Goal: Task Accomplishment & Management: Use online tool/utility

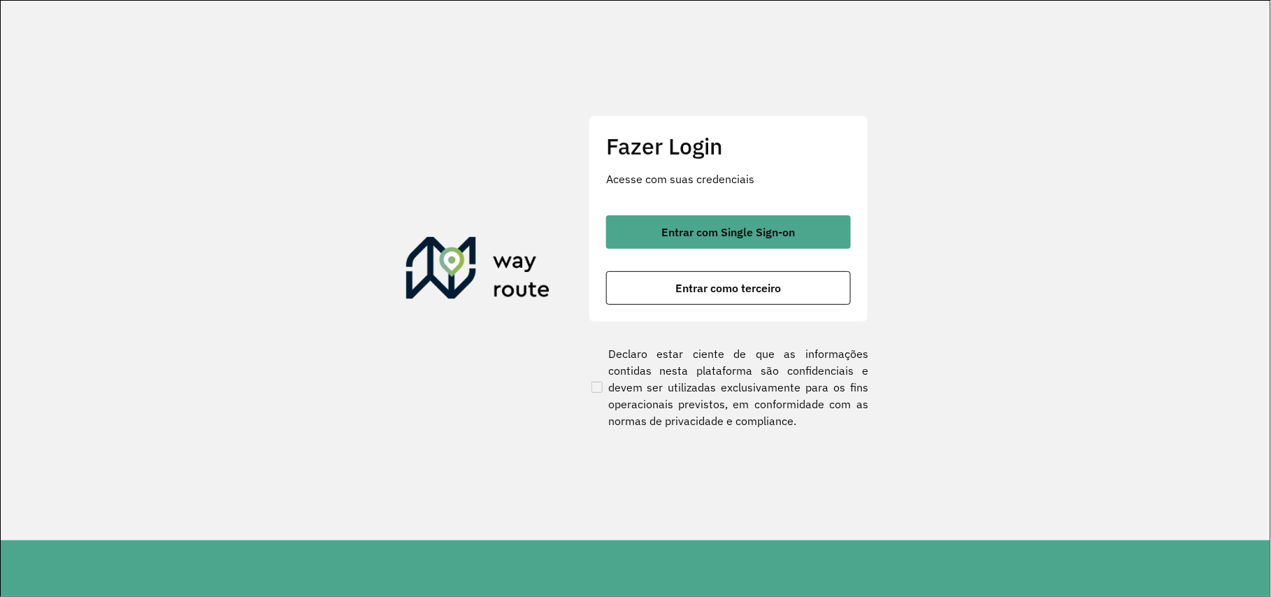
click at [787, 270] on div "Entrar com Single Sign-on Entrar como terceiro" at bounding box center [728, 260] width 245 height 90
click at [782, 284] on button "Entrar como terceiro" at bounding box center [728, 288] width 245 height 34
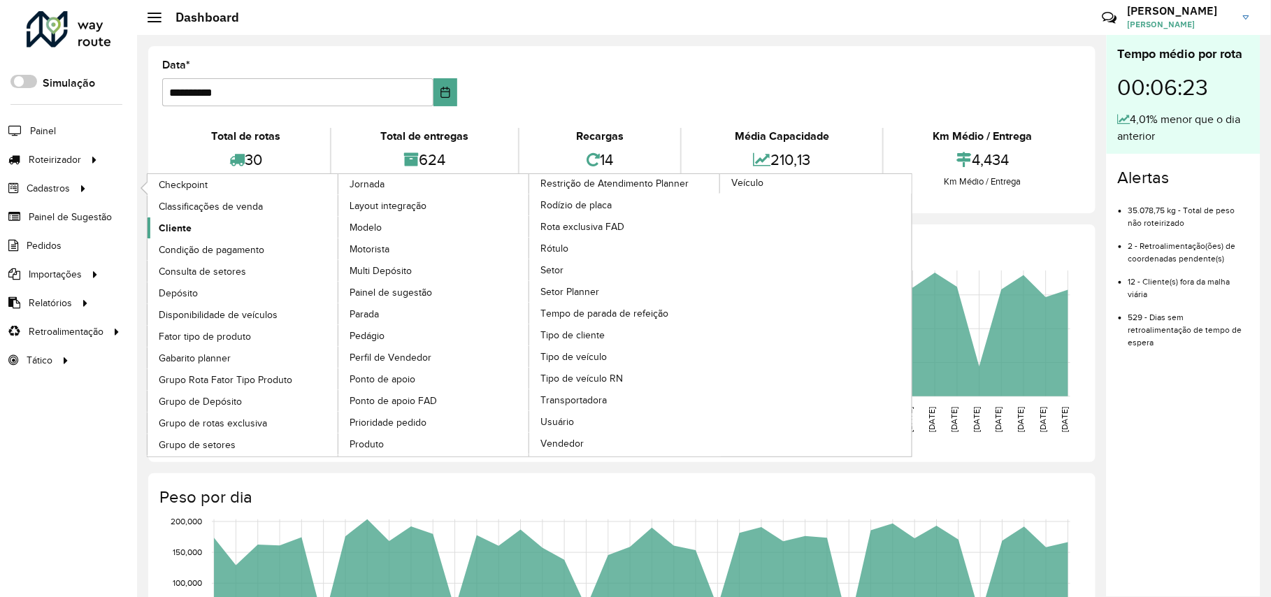
click at [202, 221] on link "Cliente" at bounding box center [244, 228] width 192 height 21
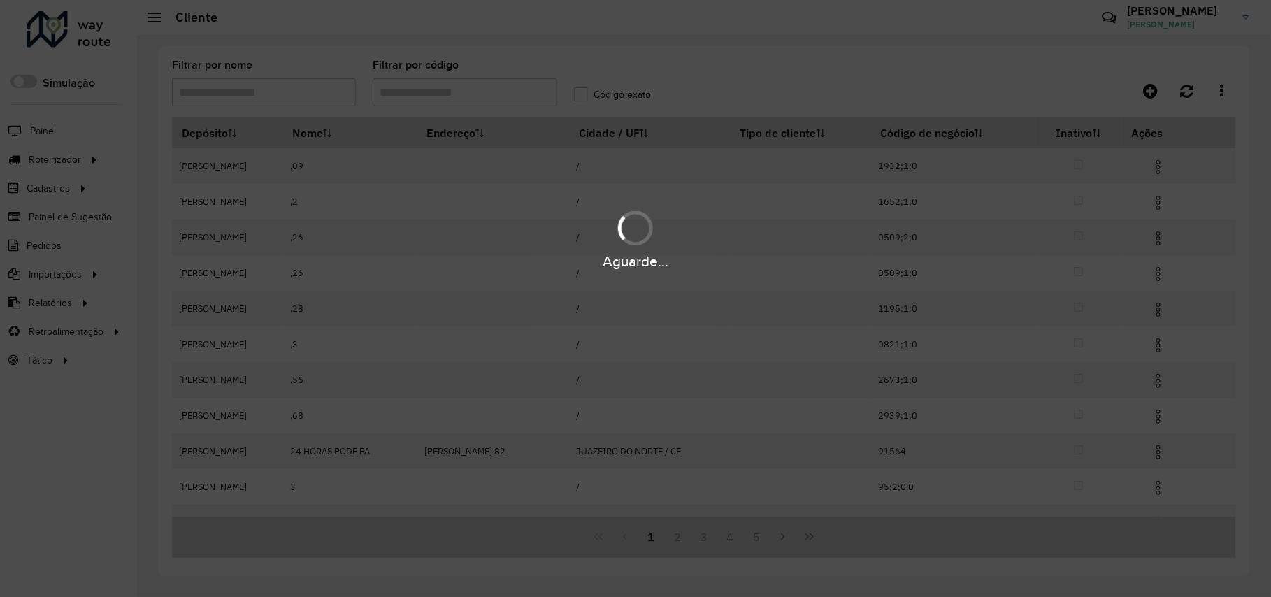
click at [255, 101] on input "Filtrar por nome" at bounding box center [264, 92] width 184 height 28
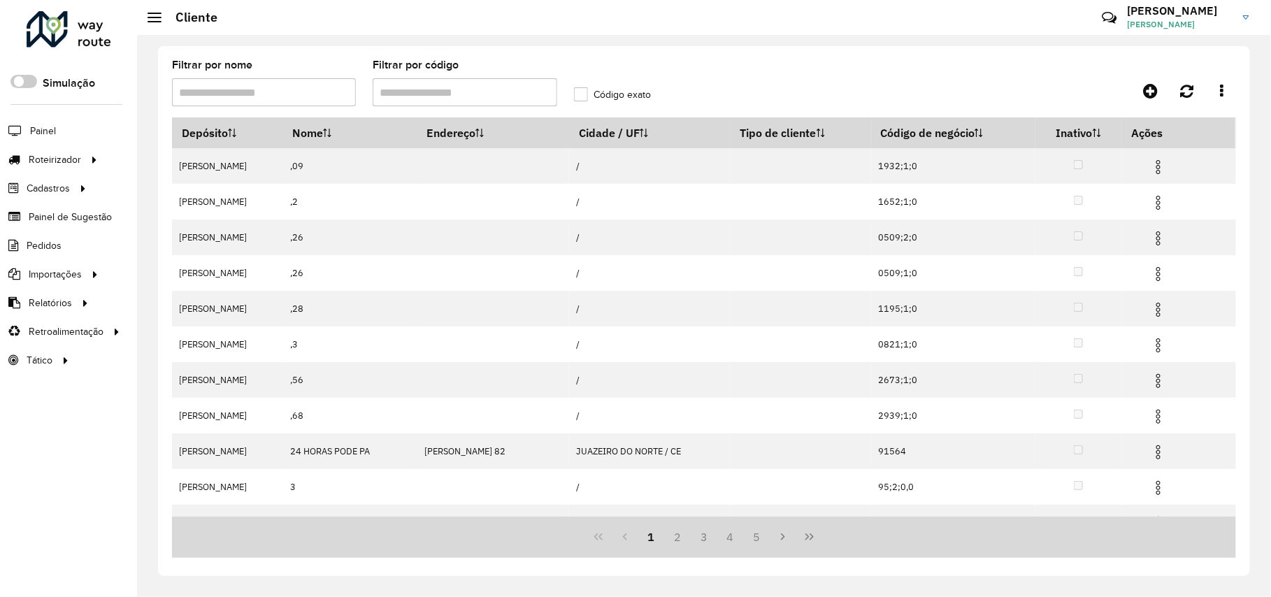
click at [255, 101] on input "Filtrar por nome" at bounding box center [264, 92] width 184 height 28
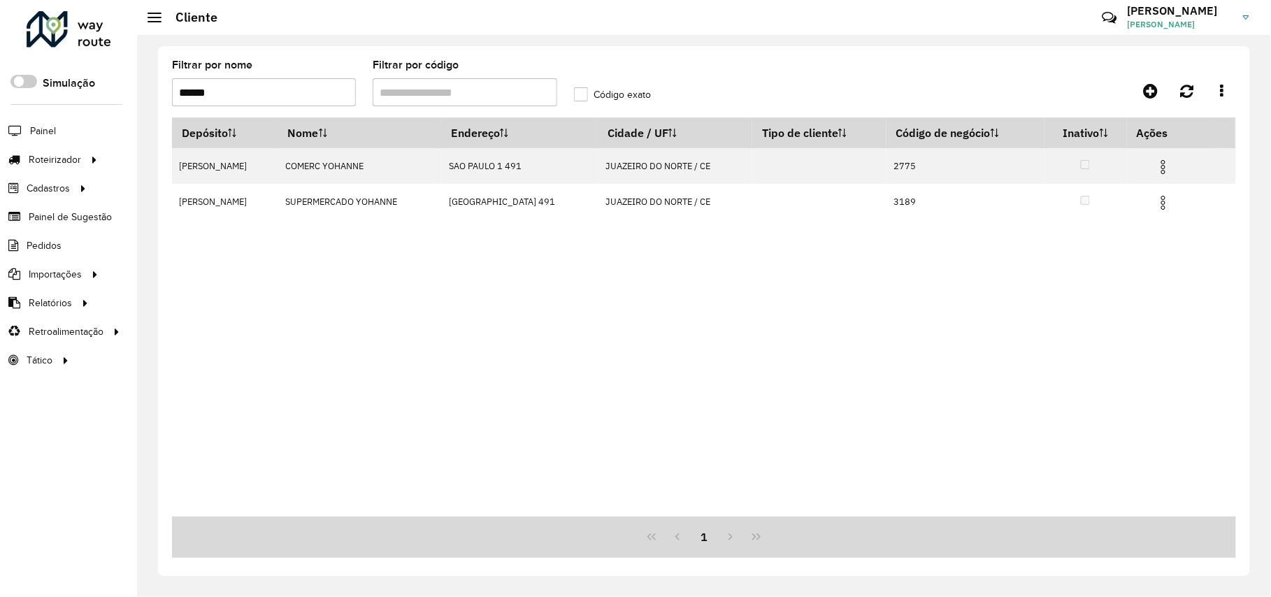
type input "******"
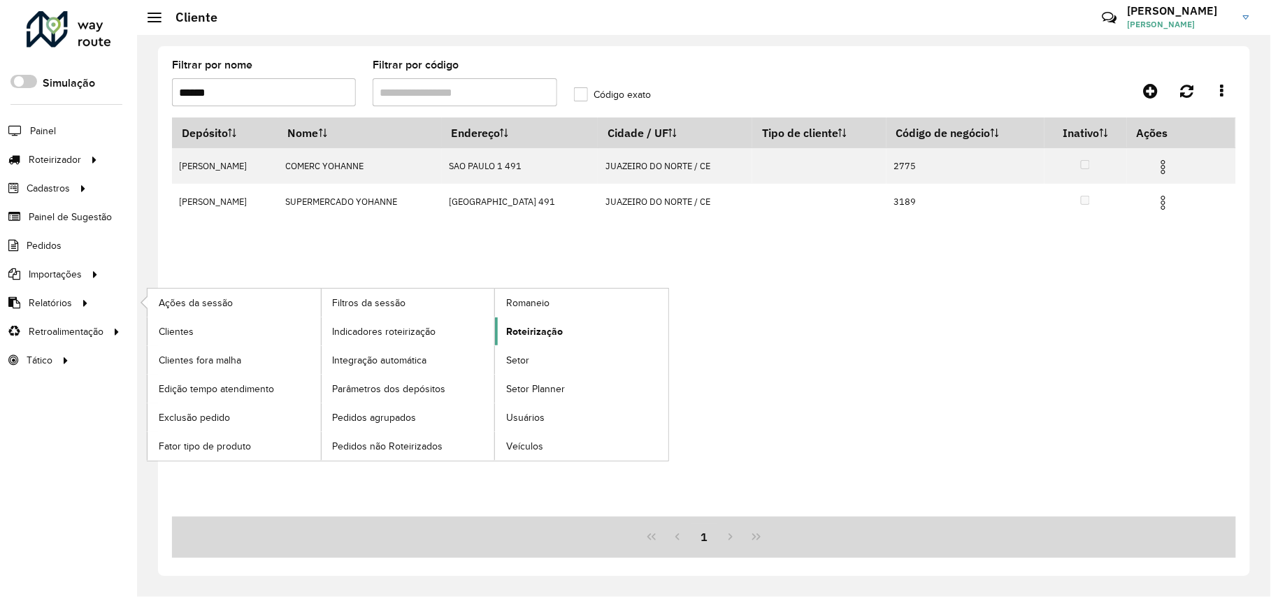
click at [540, 343] on link "Roteirização" at bounding box center [581, 332] width 173 height 28
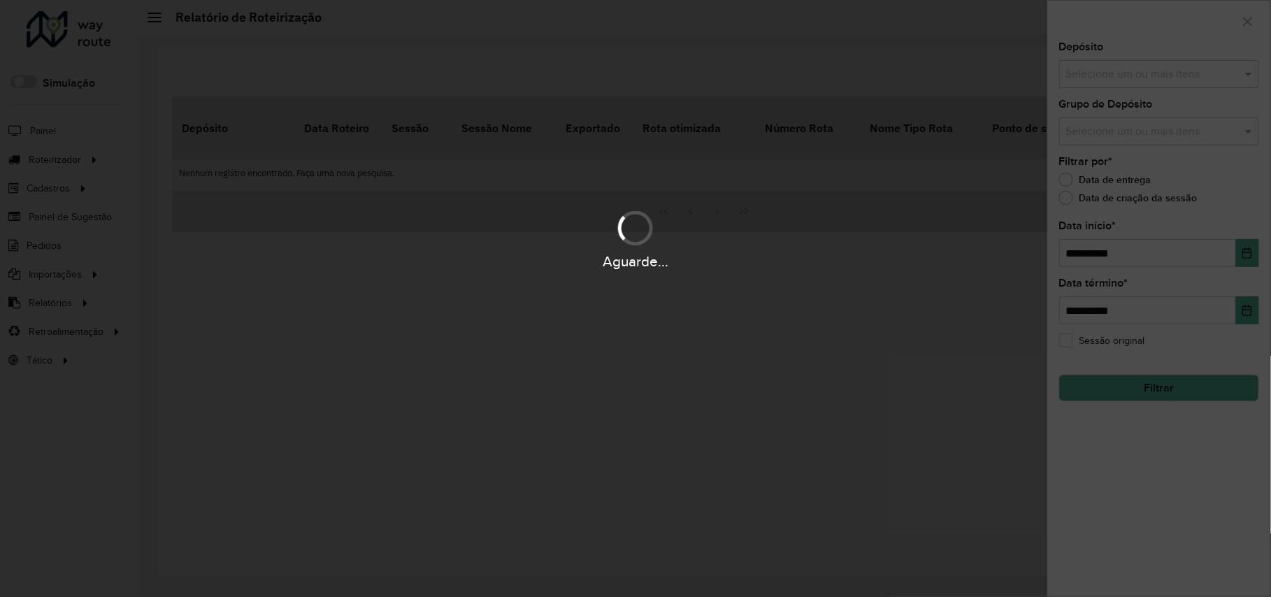
click at [1232, 99] on hb-app "Aguarde... Pop-up bloqueado! Seu navegador bloqueou automáticamente a abertura …" at bounding box center [635, 298] width 1271 height 597
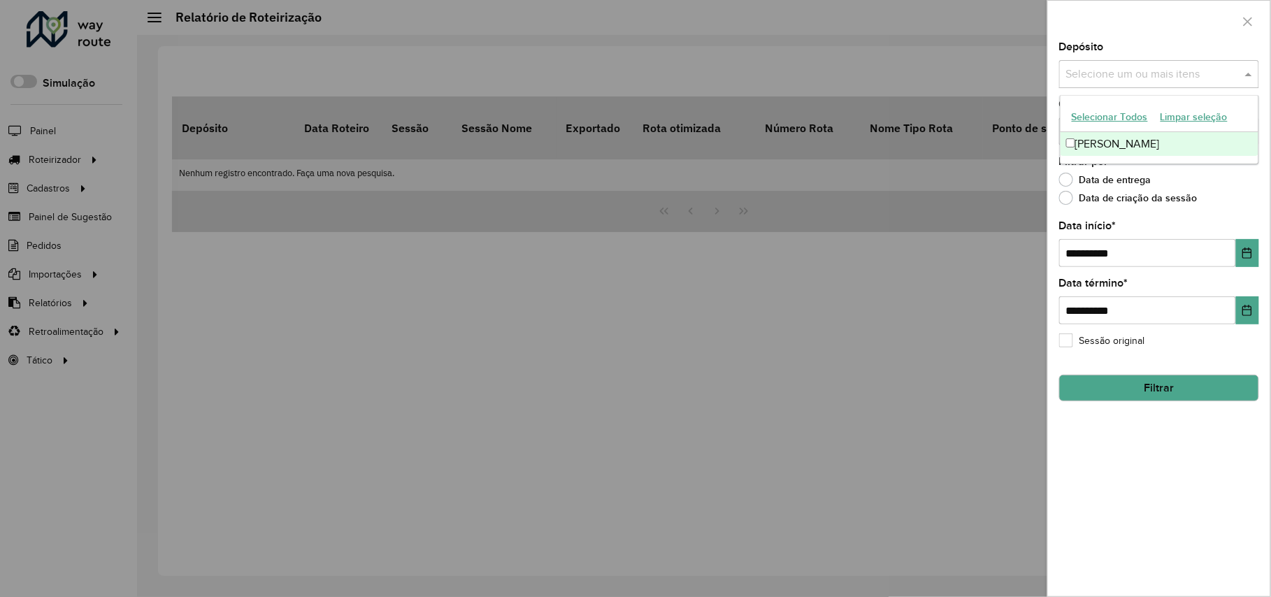
click at [1217, 62] on div "Selecione um ou mais itens" at bounding box center [1160, 74] width 200 height 28
click at [1095, 147] on div "[PERSON_NAME]" at bounding box center [1160, 144] width 198 height 24
click at [1144, 442] on div "**********" at bounding box center [1159, 319] width 222 height 555
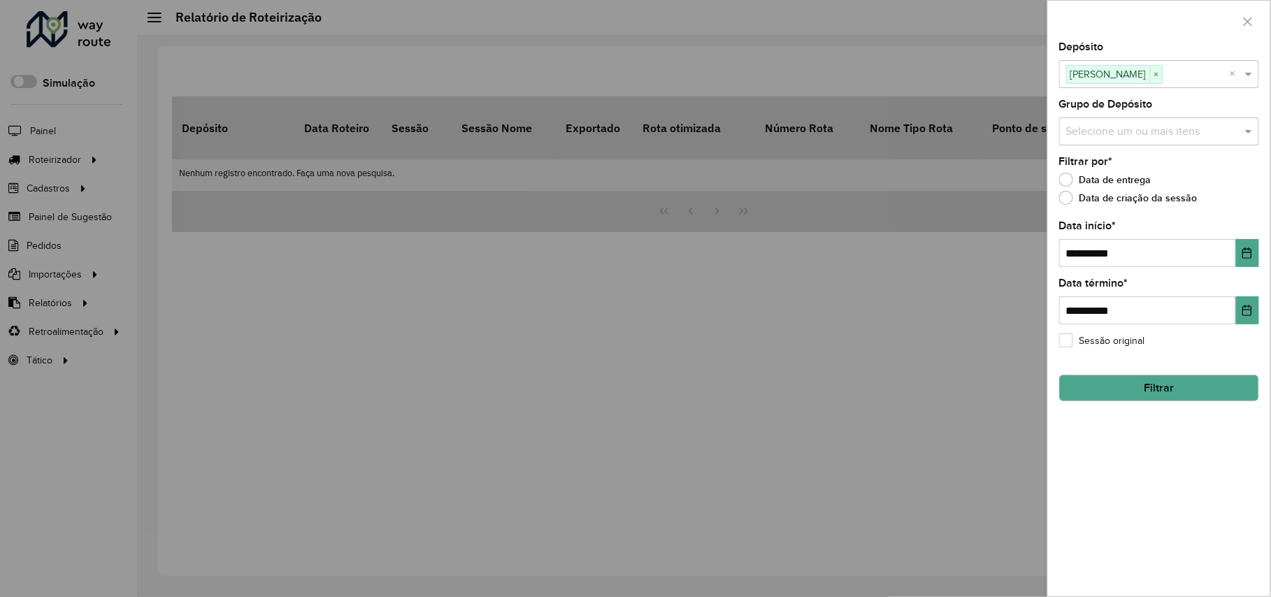
click at [1170, 387] on button "Filtrar" at bounding box center [1160, 388] width 200 height 27
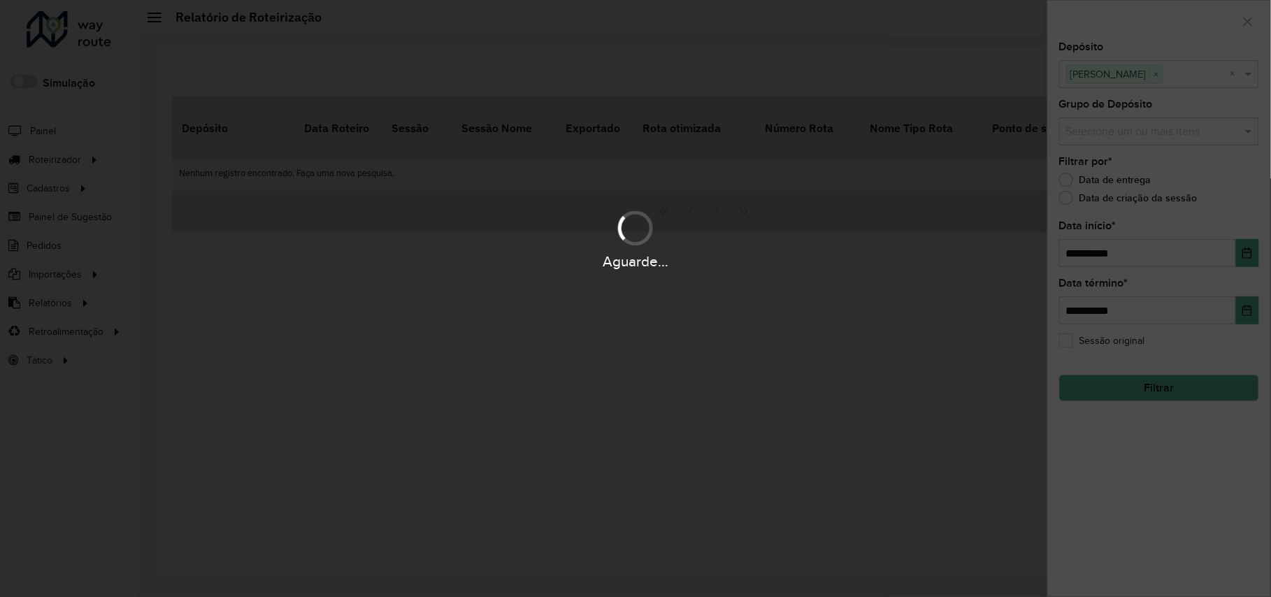
click at [1171, 376] on div "Aguarde..." at bounding box center [635, 298] width 1271 height 597
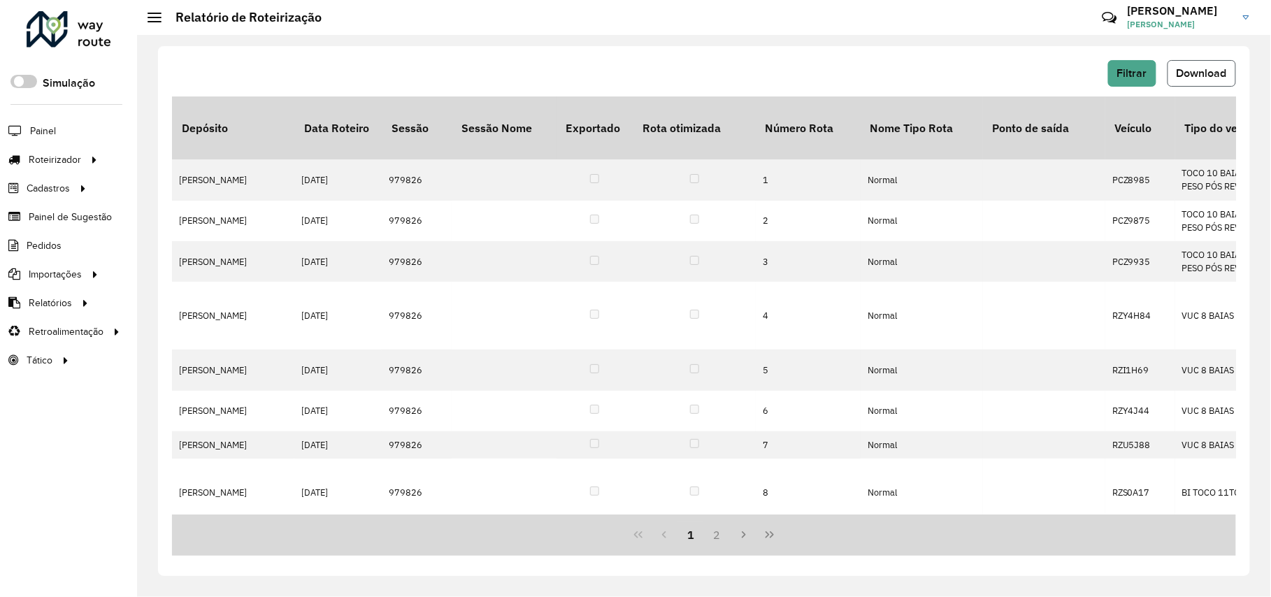
click at [1199, 74] on span "Download" at bounding box center [1202, 73] width 50 height 12
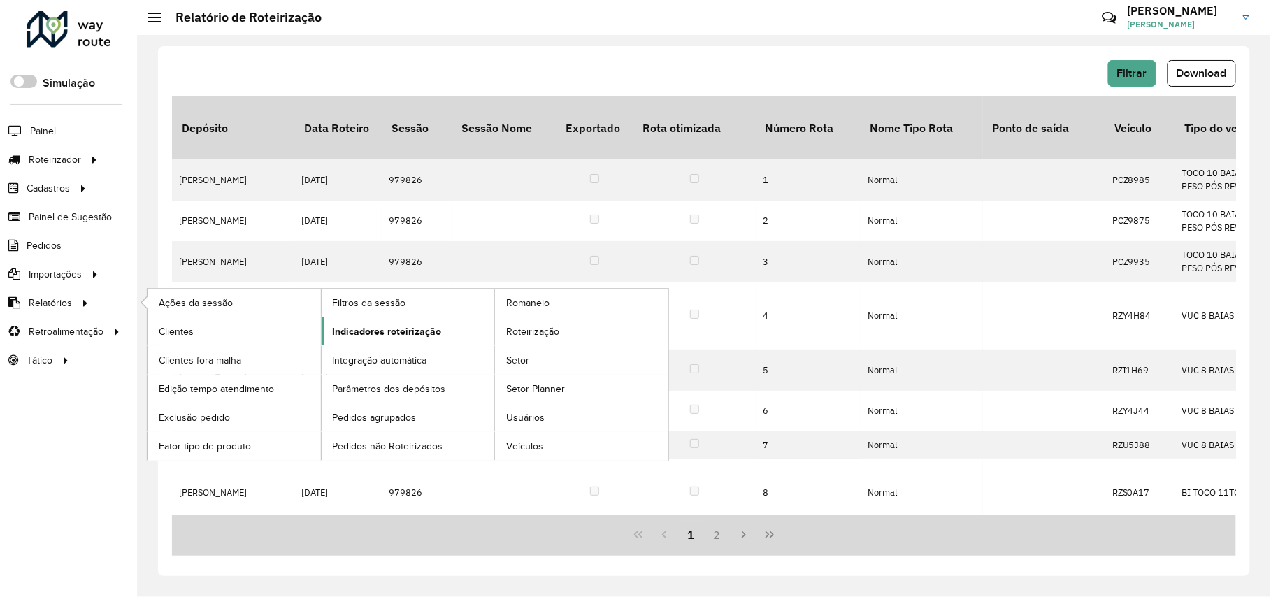
click at [364, 329] on span "Indicadores roteirização" at bounding box center [387, 332] width 109 height 15
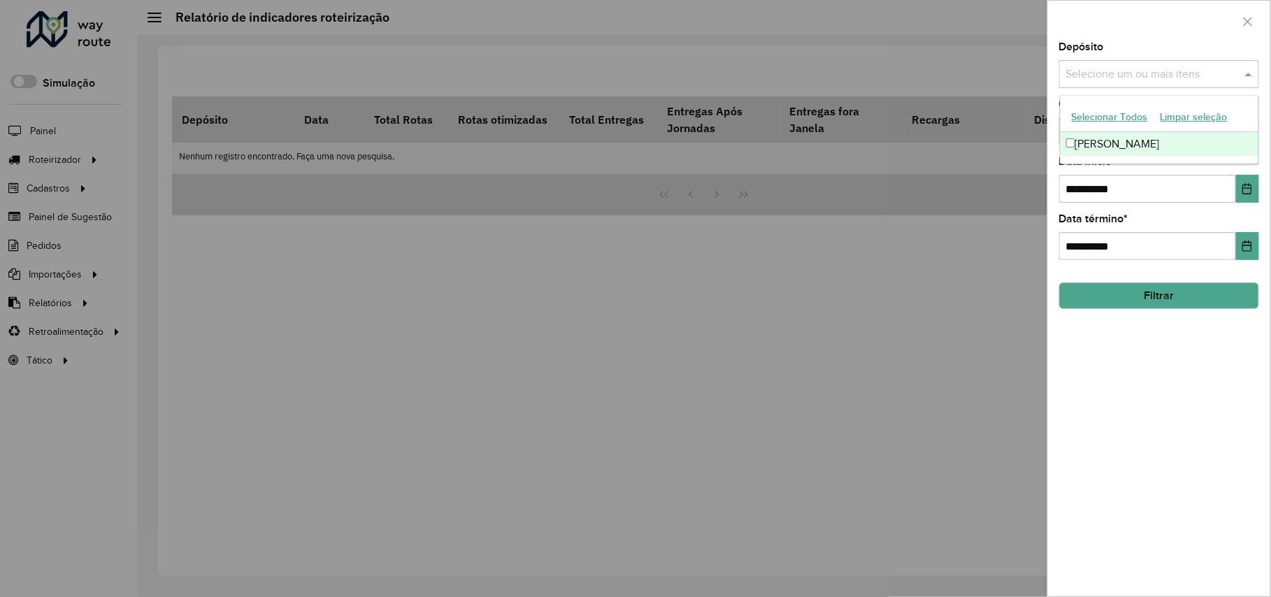
click at [1127, 74] on input "text" at bounding box center [1152, 74] width 179 height 17
click at [1085, 141] on div "[PERSON_NAME]" at bounding box center [1160, 144] width 198 height 24
click at [1134, 393] on div "**********" at bounding box center [1159, 319] width 222 height 555
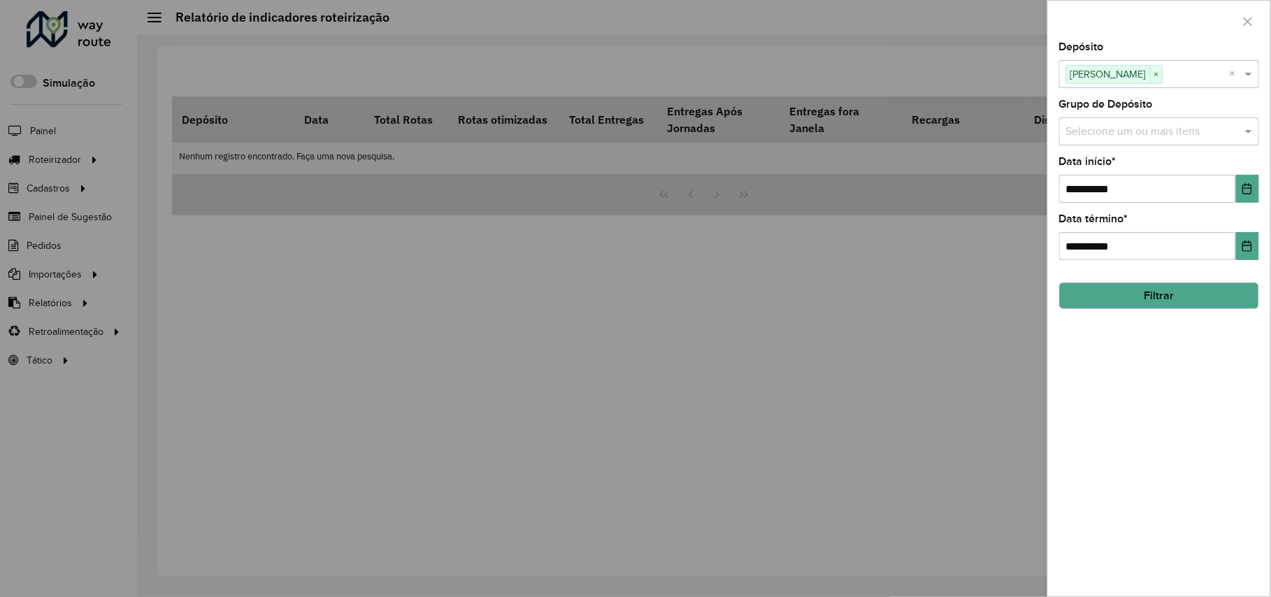
click at [1178, 312] on div "**********" at bounding box center [1159, 319] width 222 height 555
click at [1184, 288] on button "Filtrar" at bounding box center [1160, 296] width 200 height 27
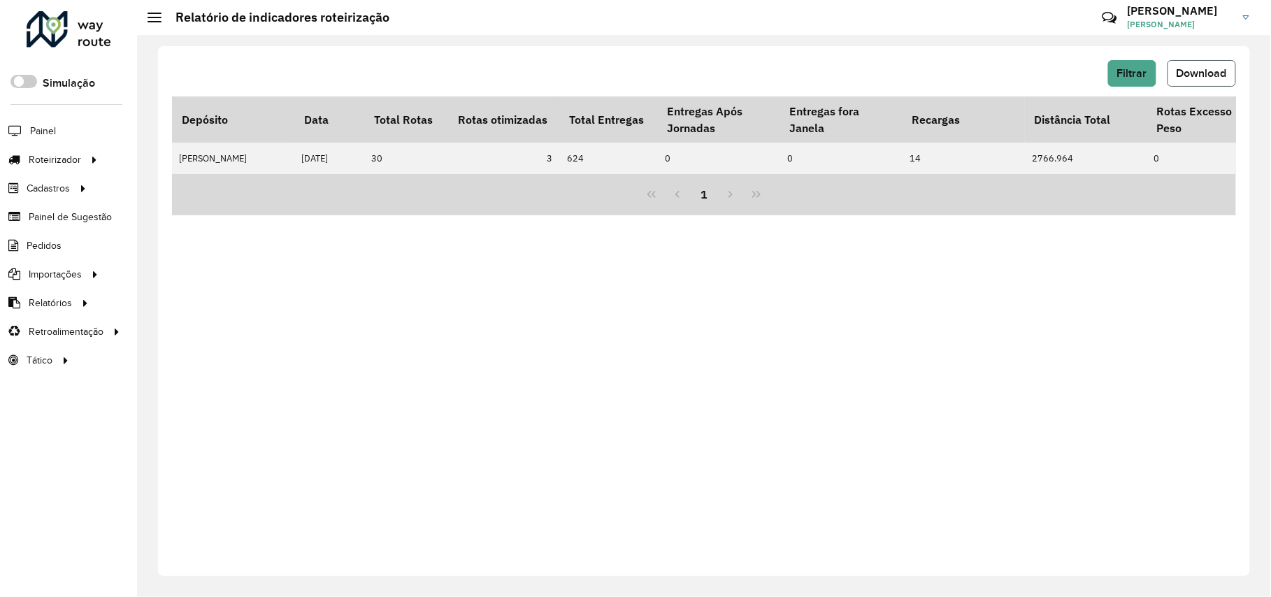
click at [1223, 76] on span "Download" at bounding box center [1202, 73] width 50 height 12
click at [213, 326] on span "Coordenadas" at bounding box center [189, 332] width 60 height 15
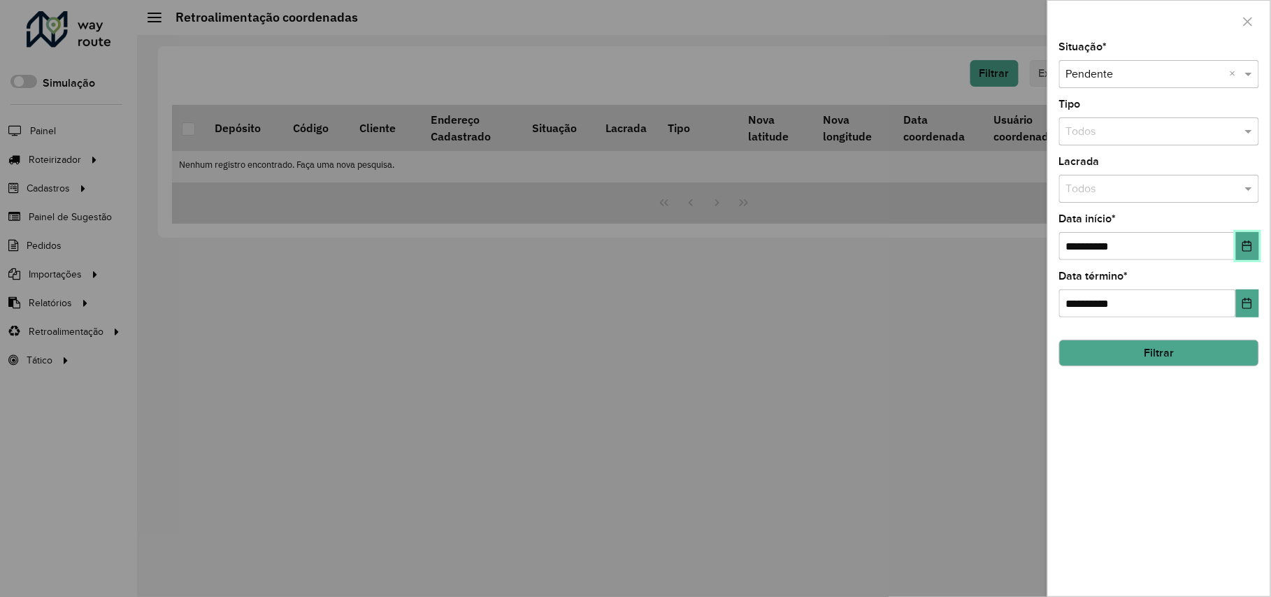
click at [1246, 249] on icon "Choose Date" at bounding box center [1247, 246] width 11 height 11
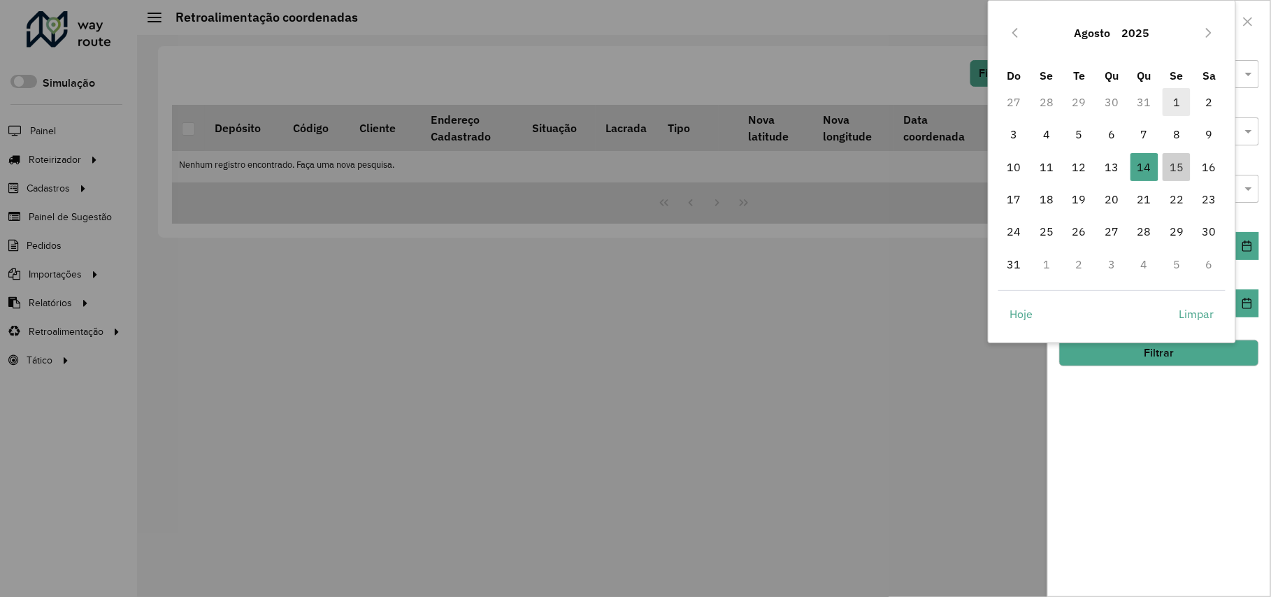
click at [1179, 91] on span "1" at bounding box center [1177, 102] width 28 height 28
type input "**********"
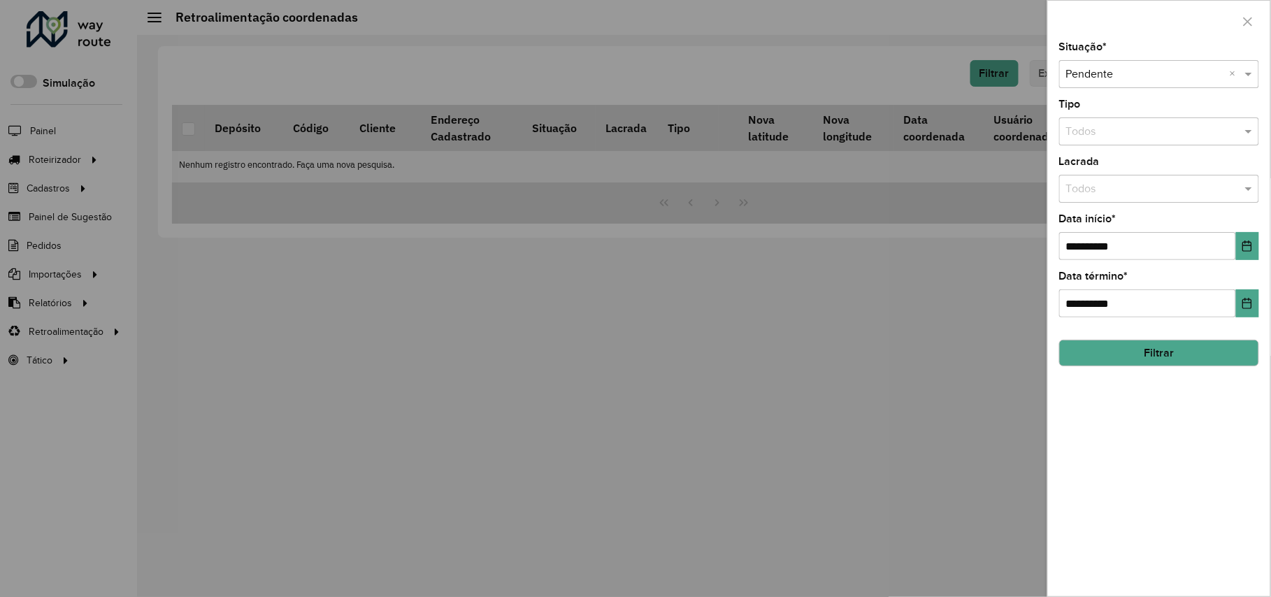
click at [1156, 353] on button "Filtrar" at bounding box center [1160, 353] width 200 height 27
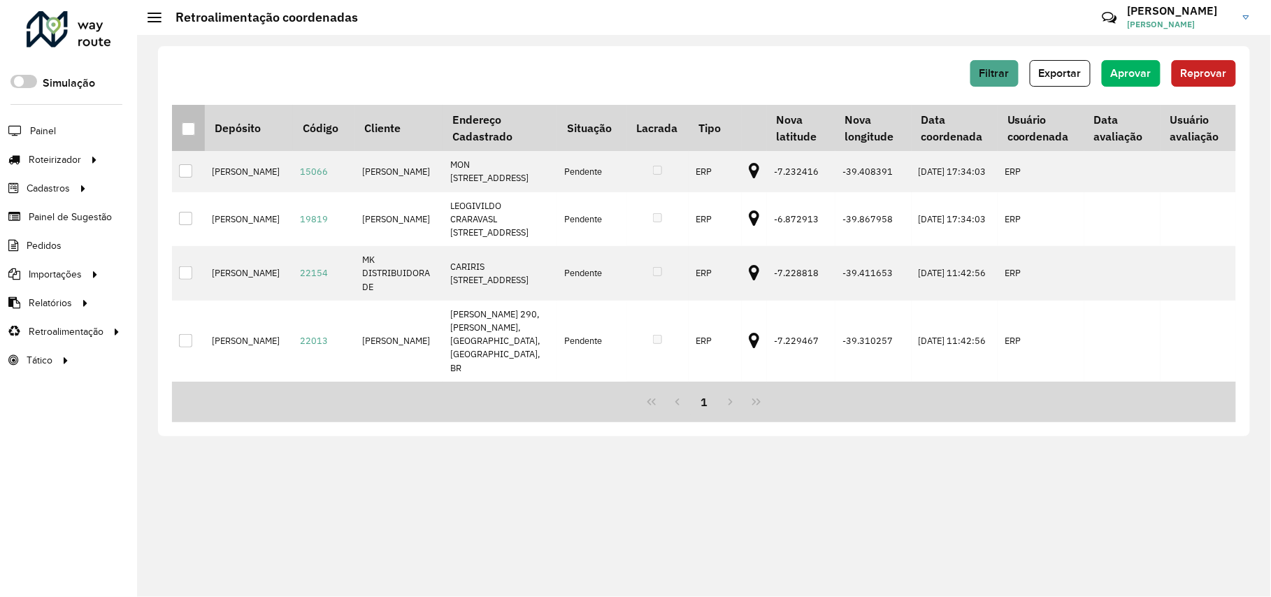
click at [183, 129] on div at bounding box center [188, 128] width 13 height 13
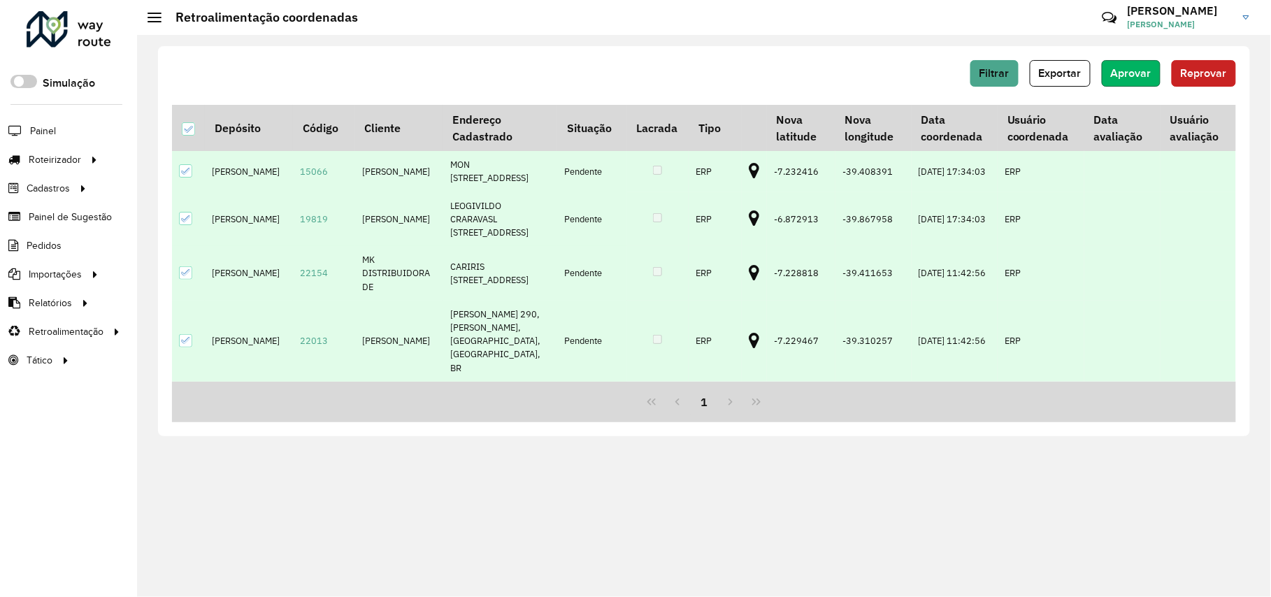
click at [1134, 84] on button "Aprovar" at bounding box center [1131, 73] width 59 height 27
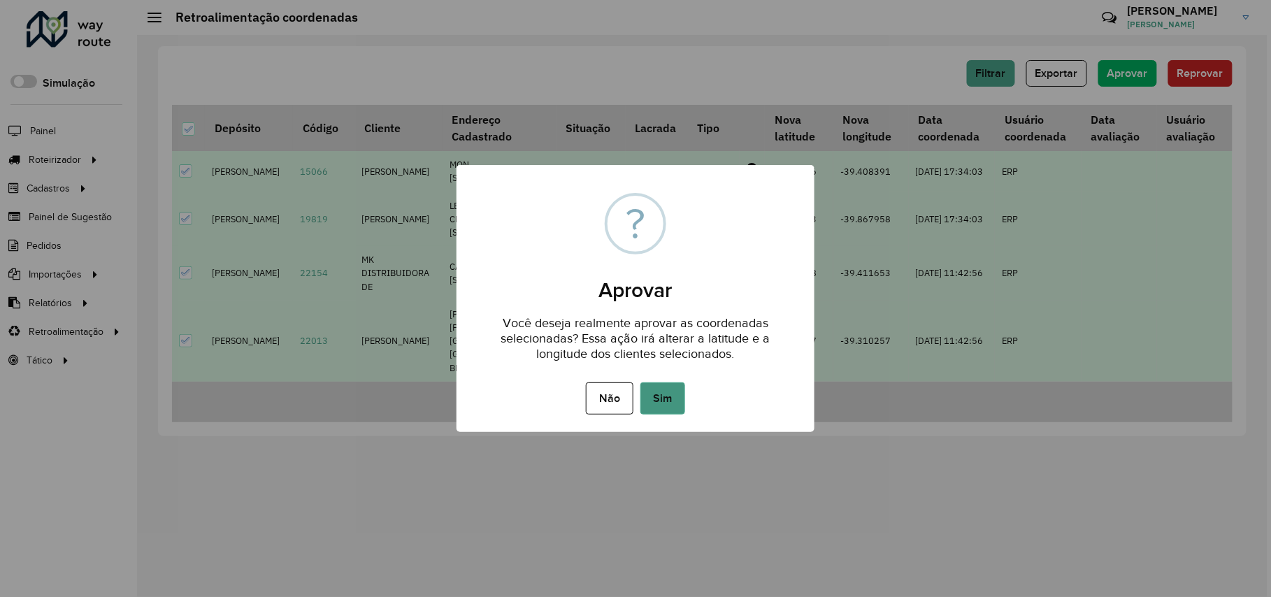
click at [683, 395] on button "Sim" at bounding box center [663, 399] width 45 height 32
